Goal: Find specific page/section: Find specific page/section

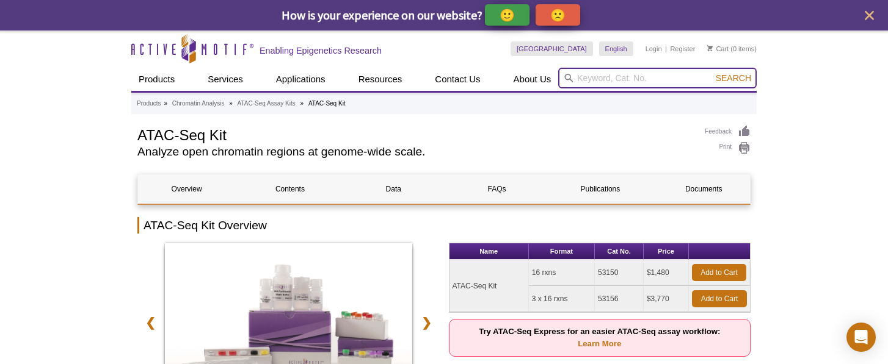
click at [642, 84] on input "search" at bounding box center [657, 78] width 198 height 21
paste input "53150"
type input "53150"
click at [734, 78] on button "Search" at bounding box center [733, 78] width 43 height 11
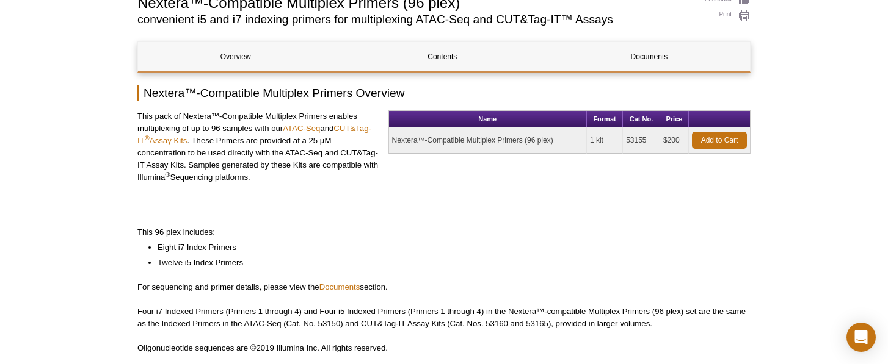
scroll to position [153, 0]
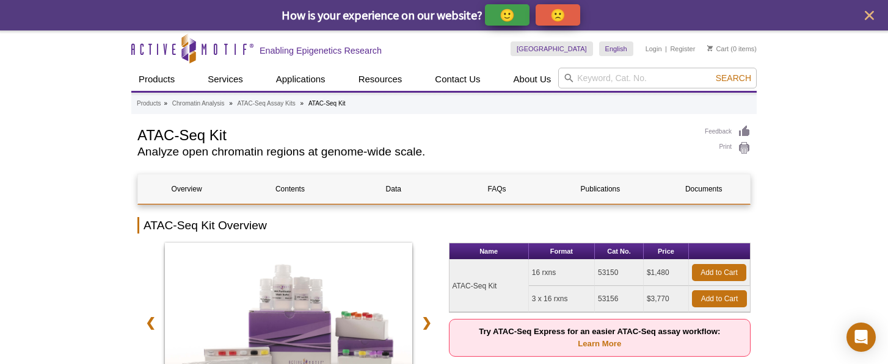
click at [205, 50] on icon "Active Motif Logo" at bounding box center [192, 49] width 122 height 30
